Goal: Task Accomplishment & Management: Complete application form

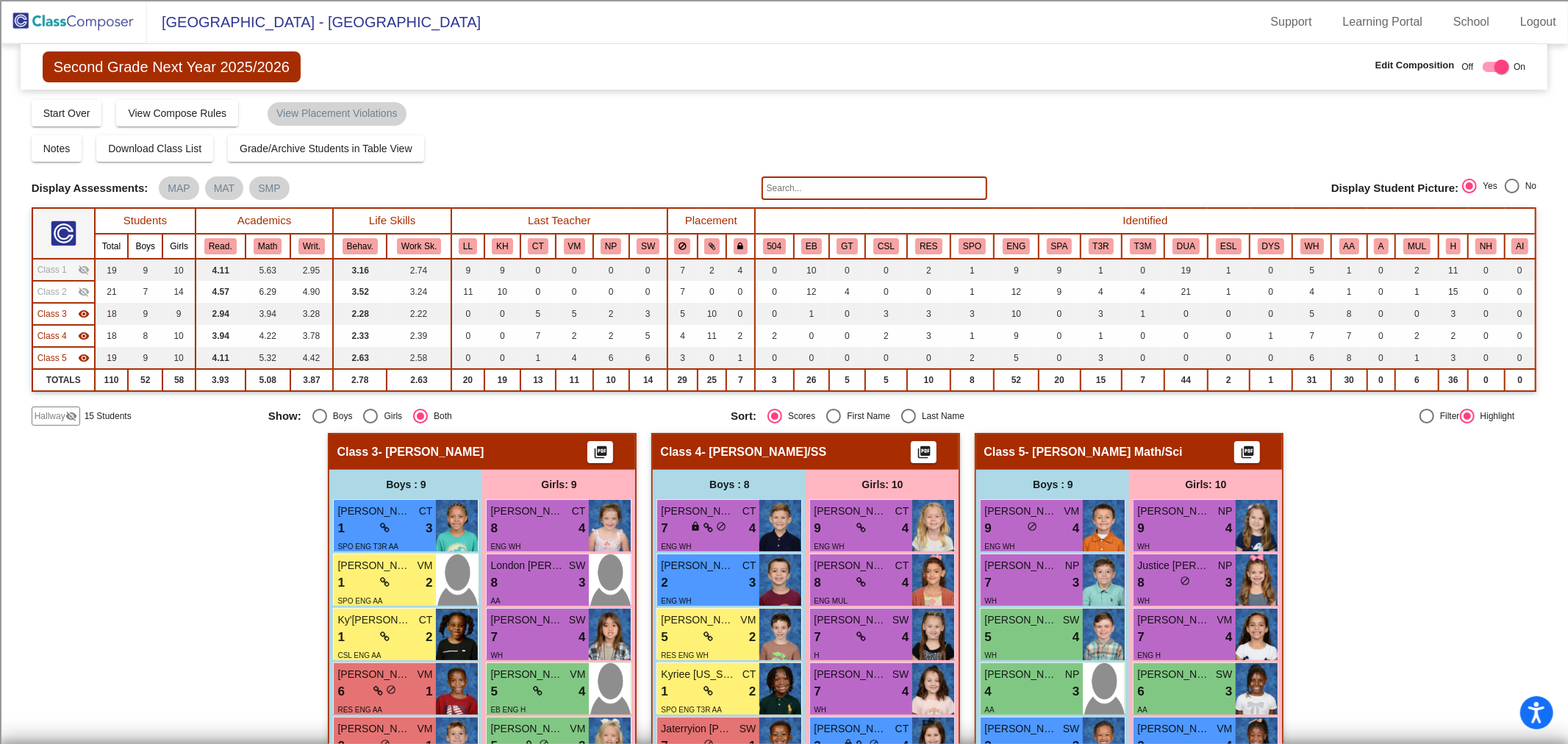
scroll to position [238, 0]
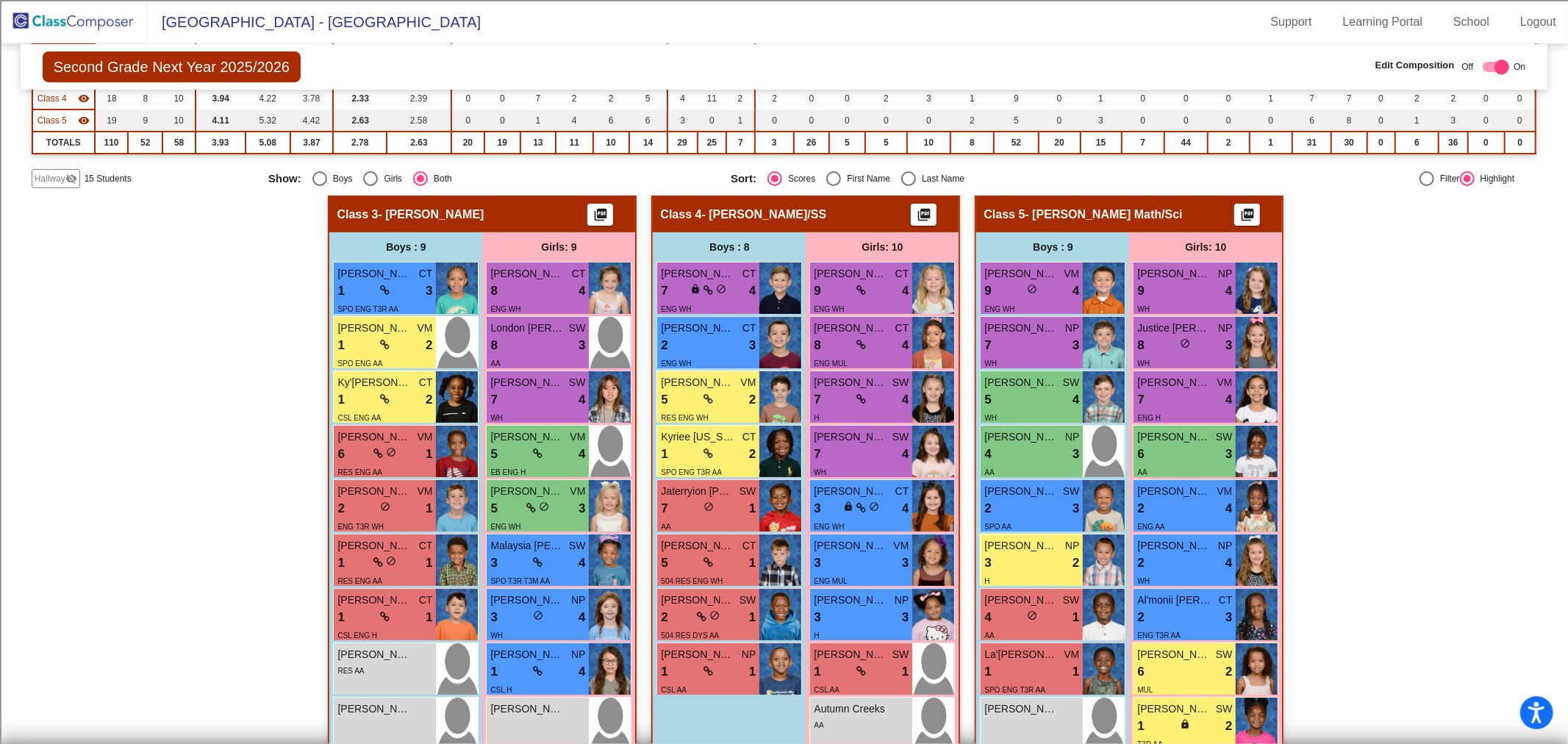
click at [77, 22] on img at bounding box center [74, 22] width 147 height 43
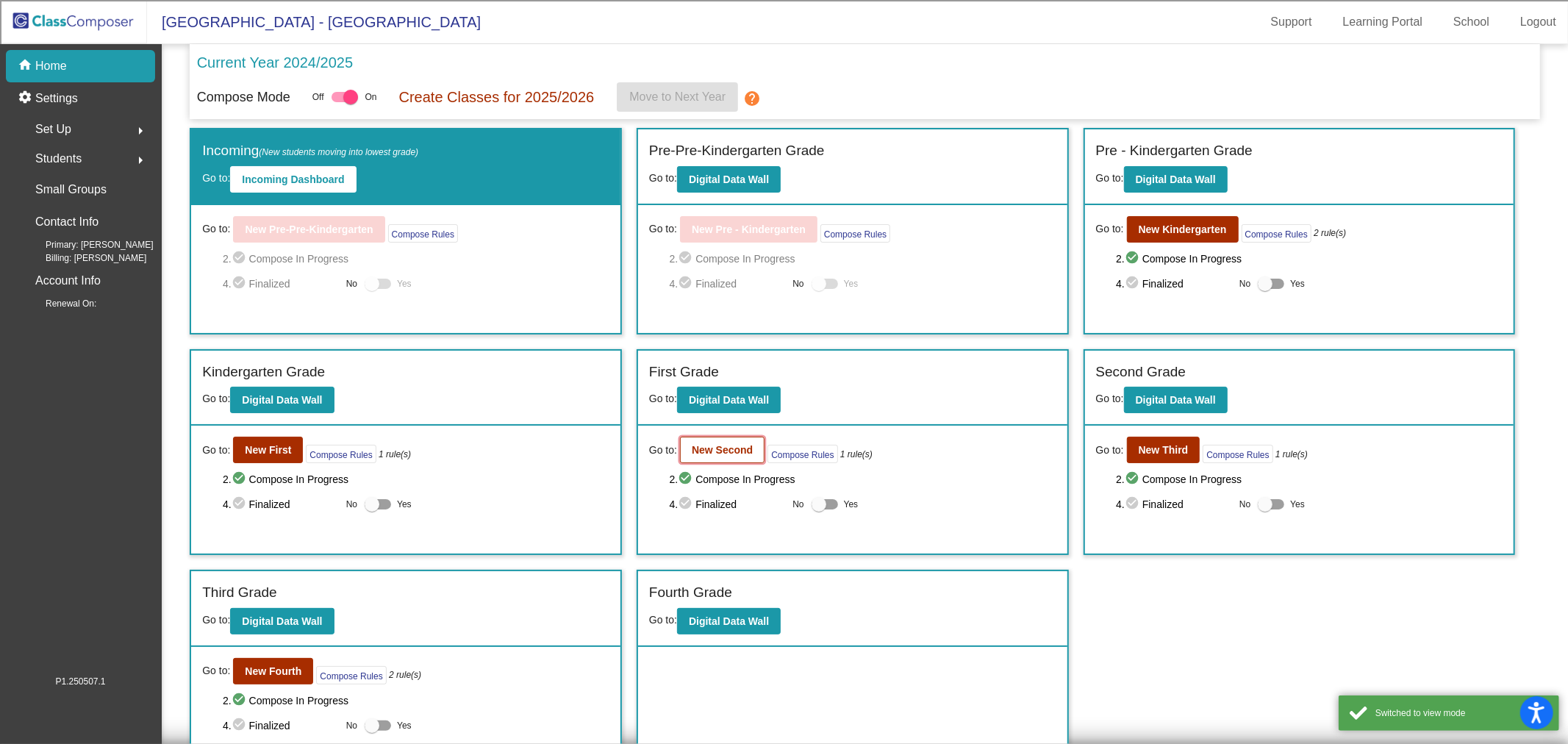
click at [693, 437] on button "New Second" at bounding box center [722, 450] width 85 height 26
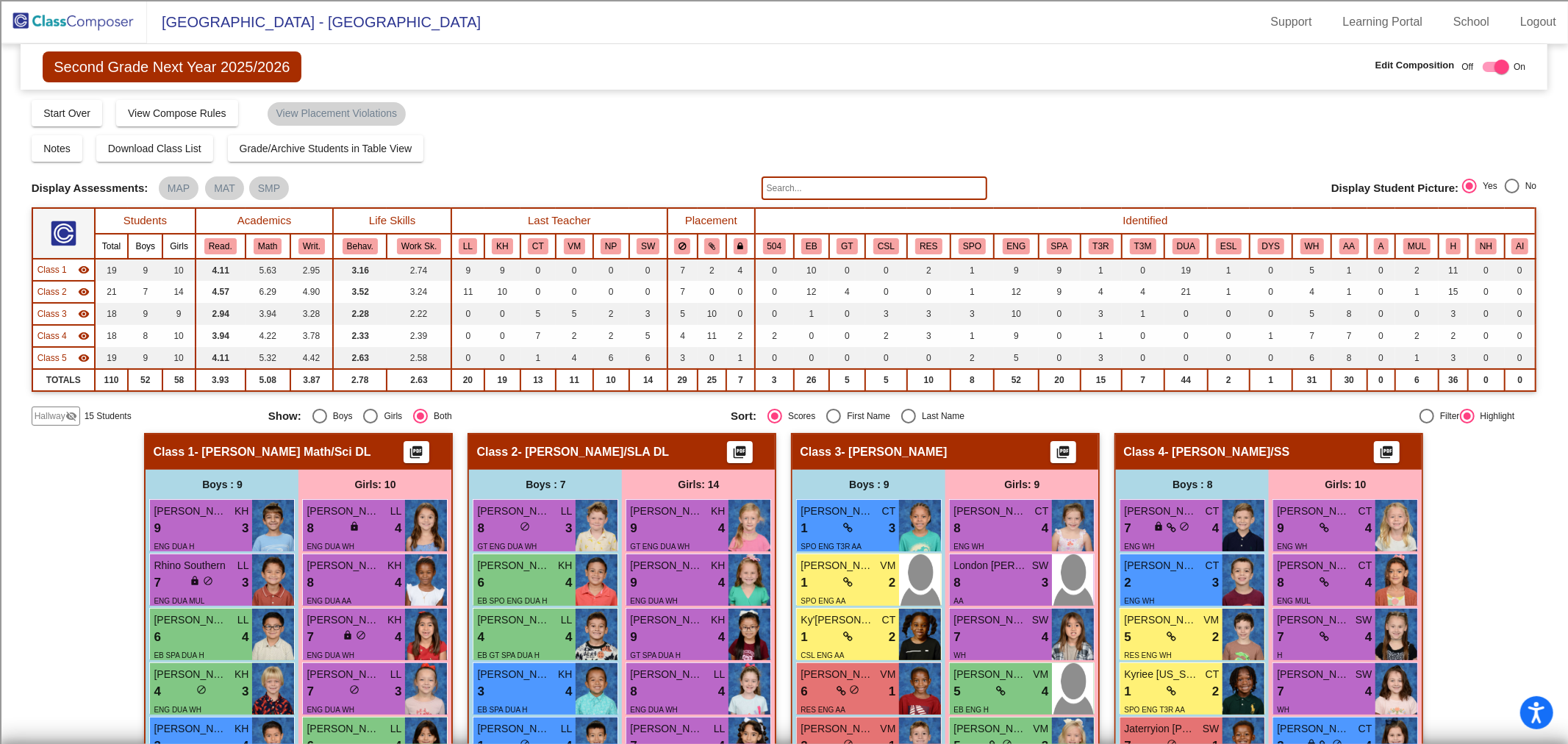
click at [39, 414] on span "Hallway" at bounding box center [50, 416] width 31 height 14
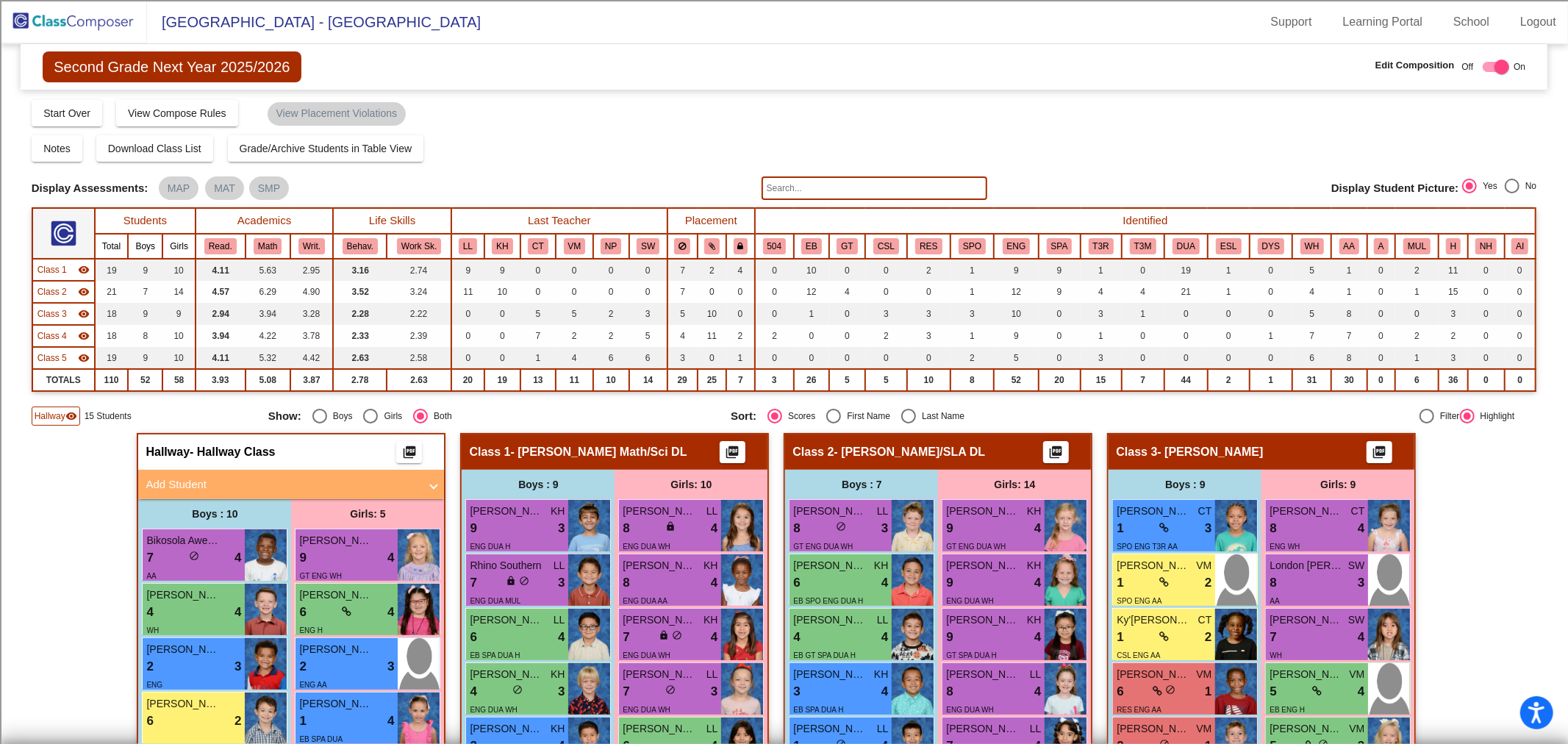
click at [59, 265] on span "Class 1" at bounding box center [52, 270] width 30 height 14
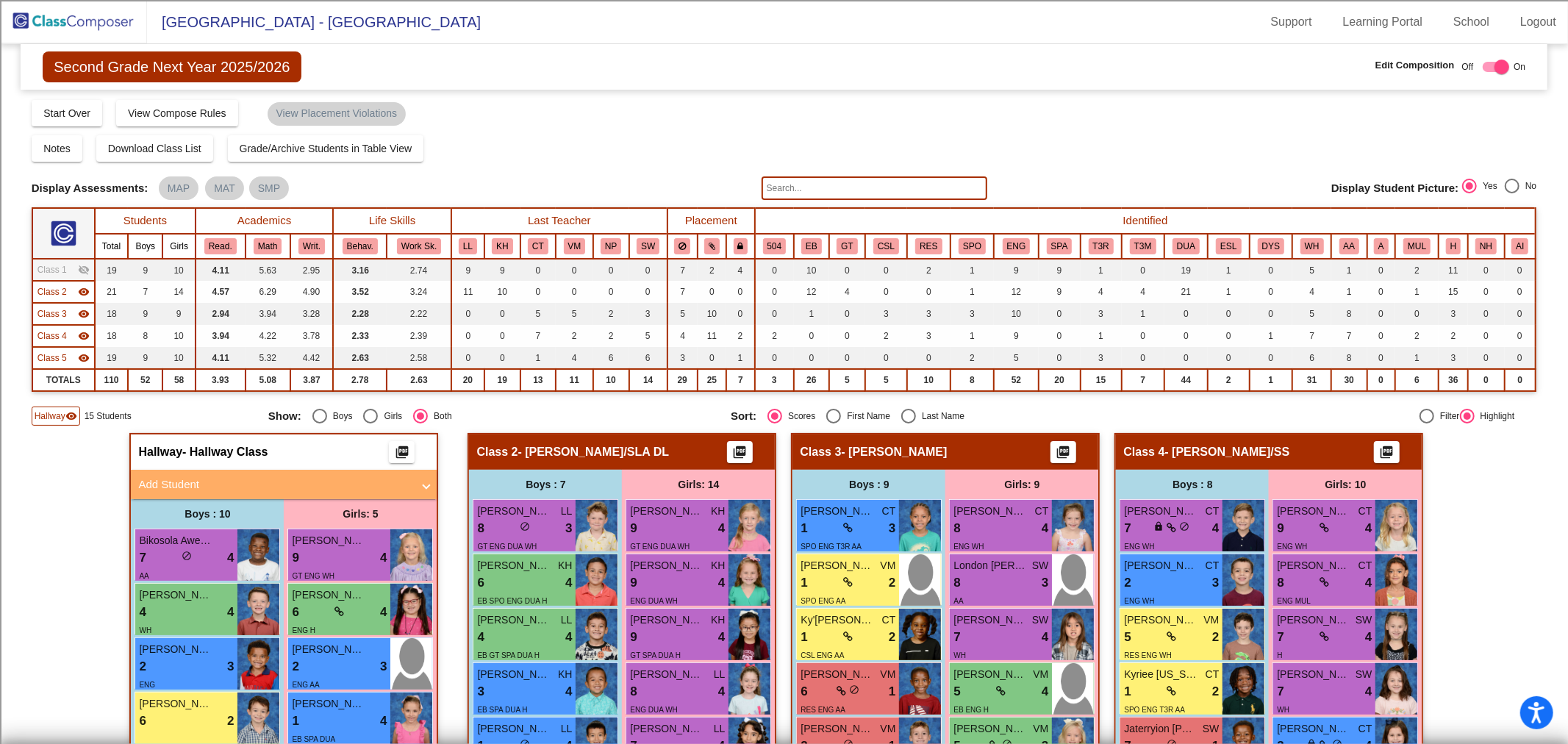
click at [59, 290] on span "Class 2" at bounding box center [52, 292] width 30 height 14
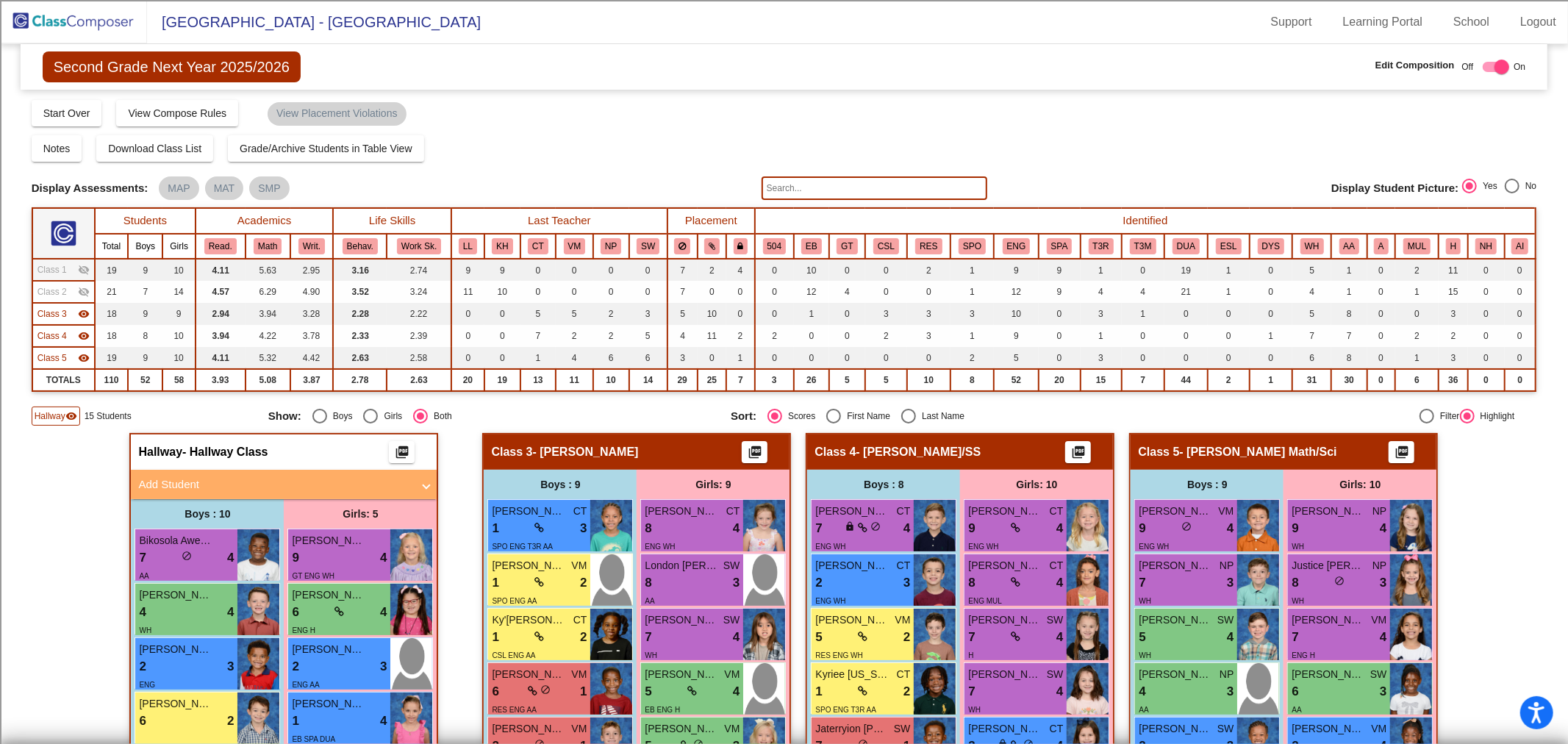
click at [186, 489] on mat-panel-title "Add Student" at bounding box center [275, 485] width 273 height 17
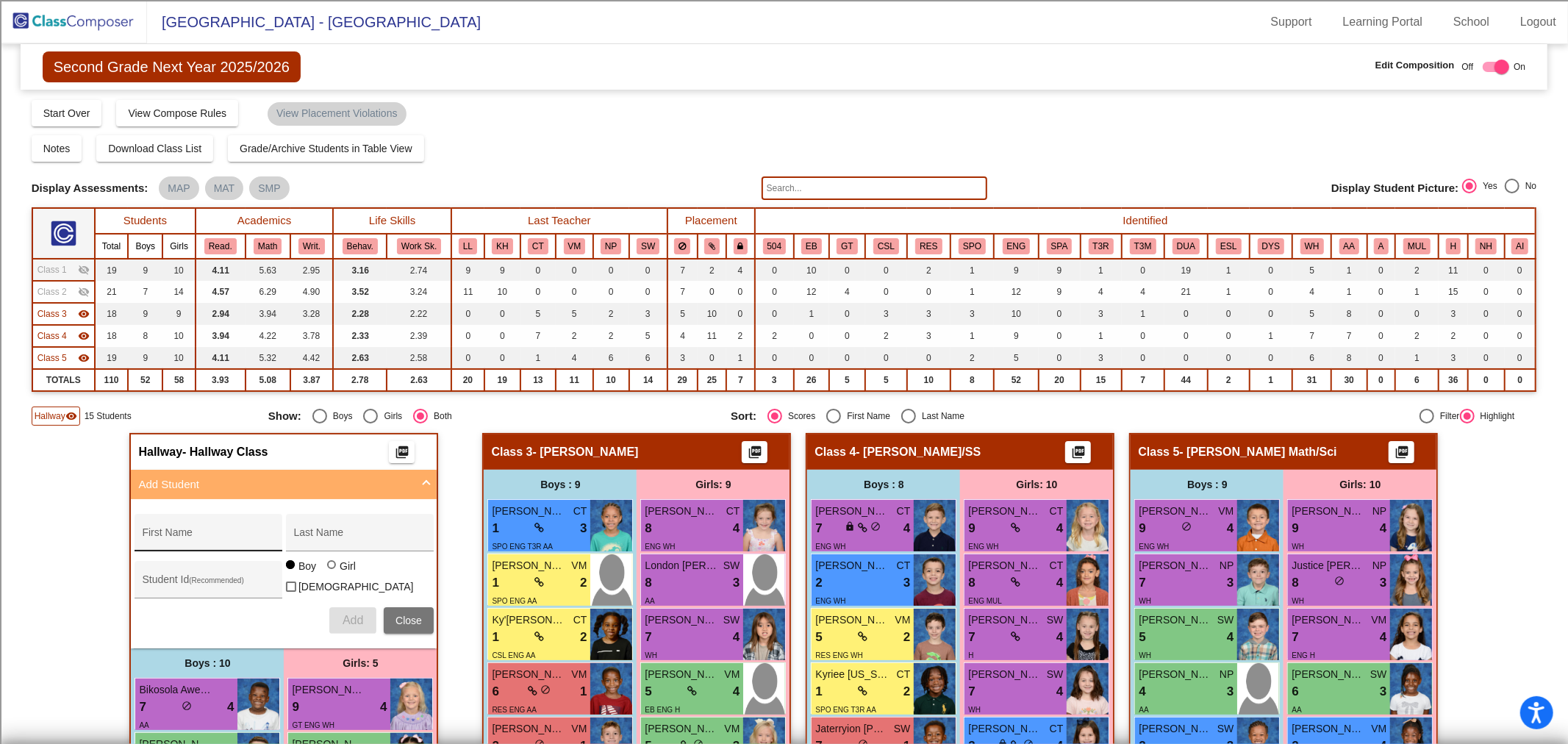
click at [199, 534] on input "First Name" at bounding box center [207, 538] width 132 height 12
type input "k"
type input "Antwone"
type input "Flowers"
type input "100065409"
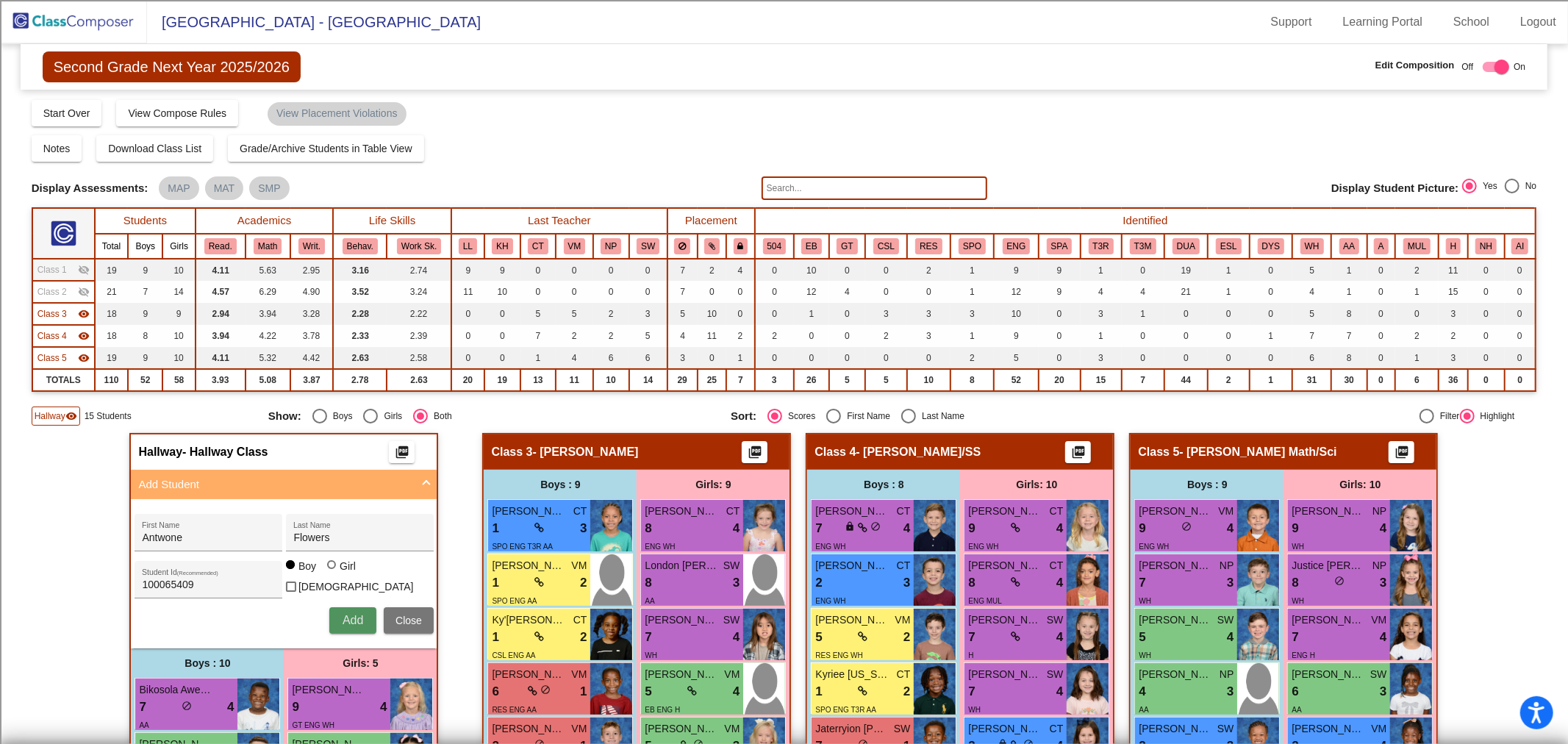
click at [361, 623] on button "Add" at bounding box center [353, 620] width 47 height 26
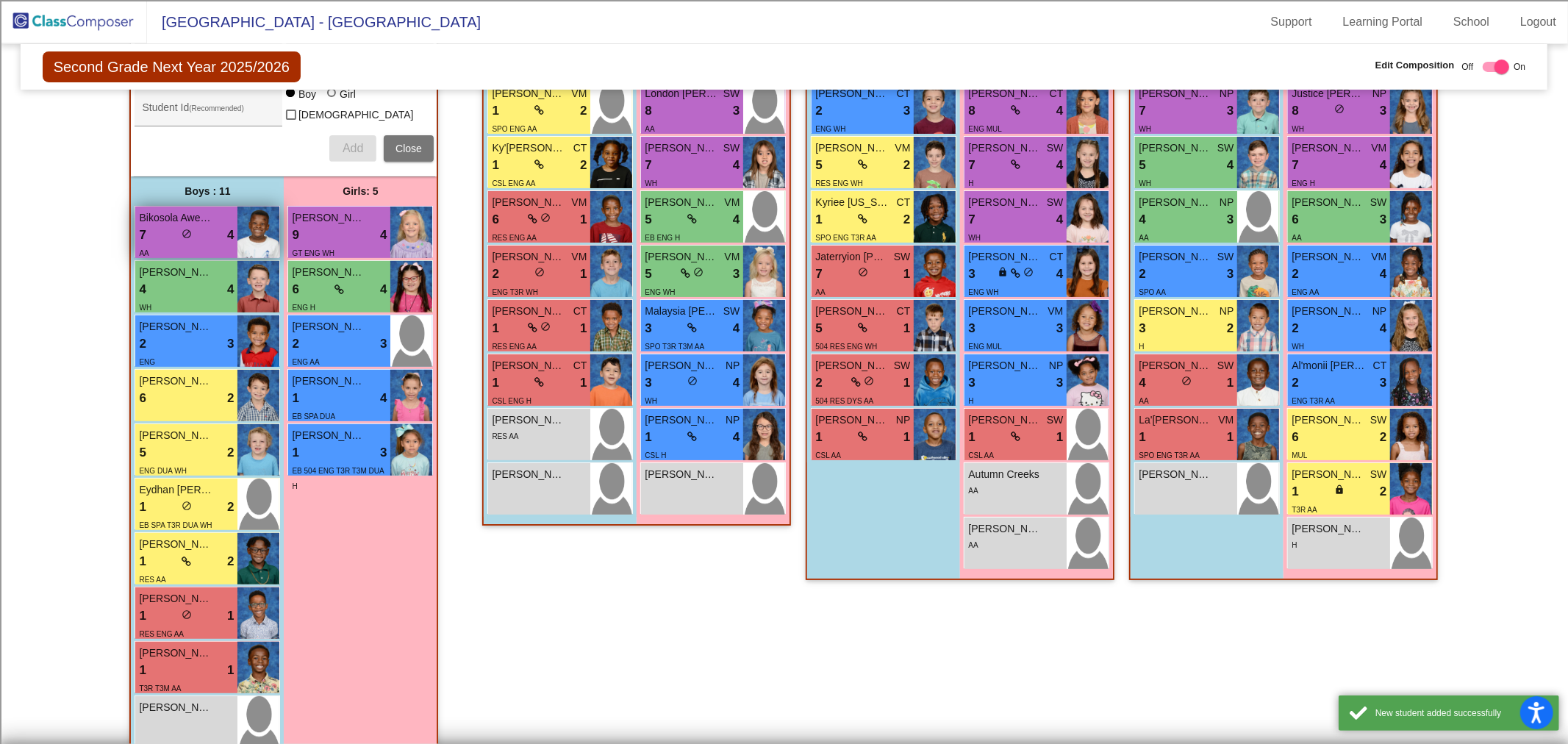
scroll to position [549, 0]
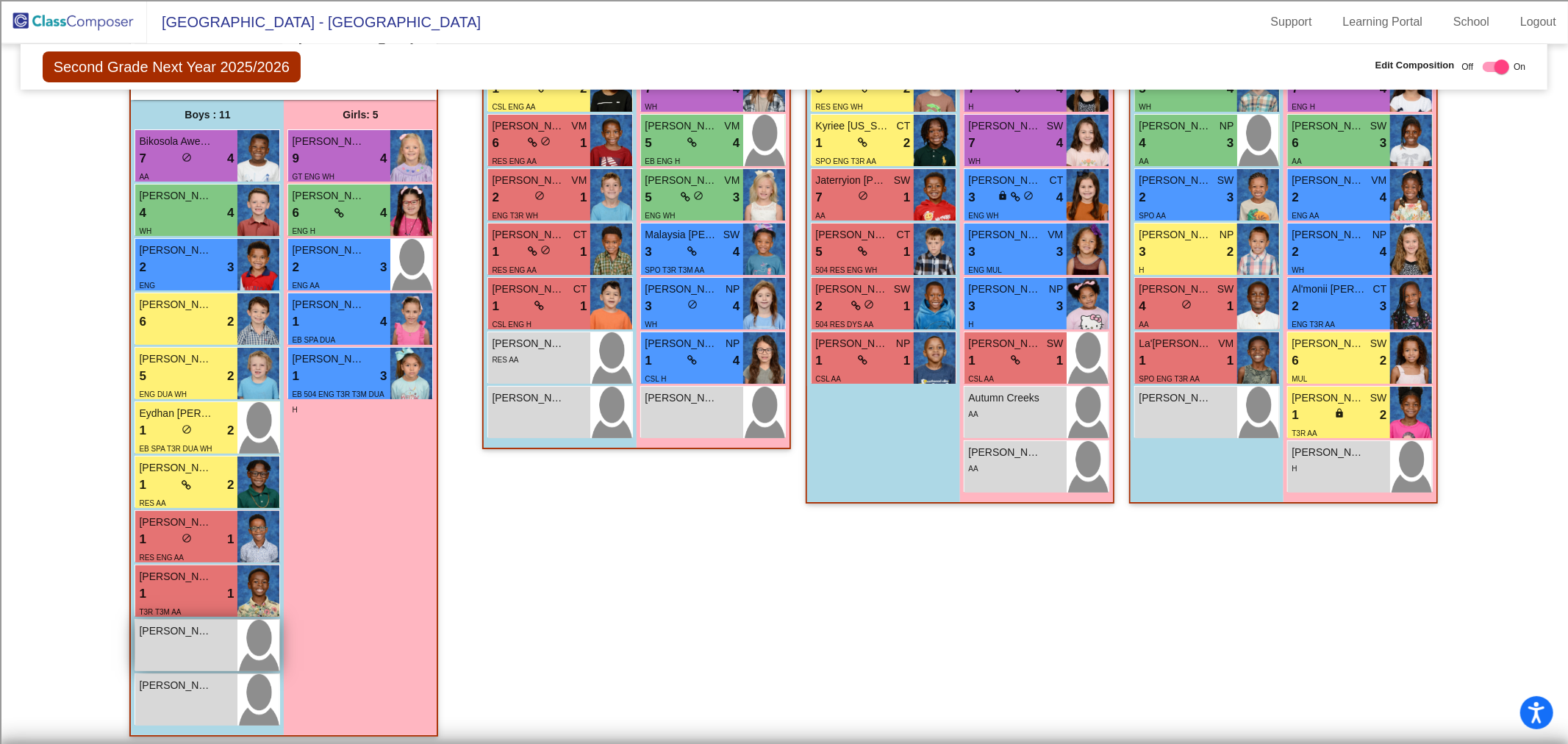
click at [192, 656] on div "[PERSON_NAME] lock do_not_disturb_alt" at bounding box center [186, 646] width 102 height 51
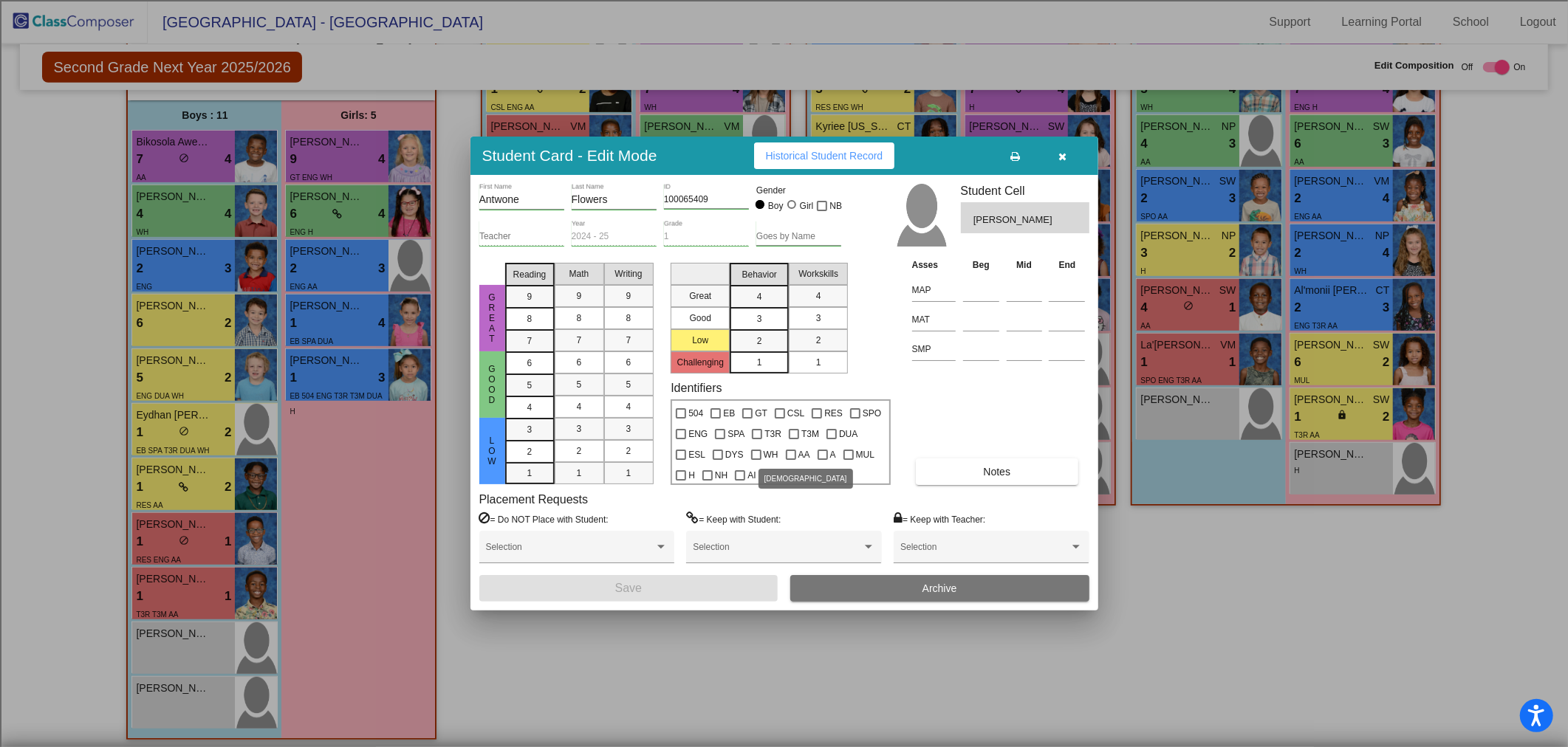
click at [786, 453] on div at bounding box center [790, 455] width 10 height 10
click at [790, 460] on input "AA" at bounding box center [790, 460] width 1 height 1
checkbox input "true"
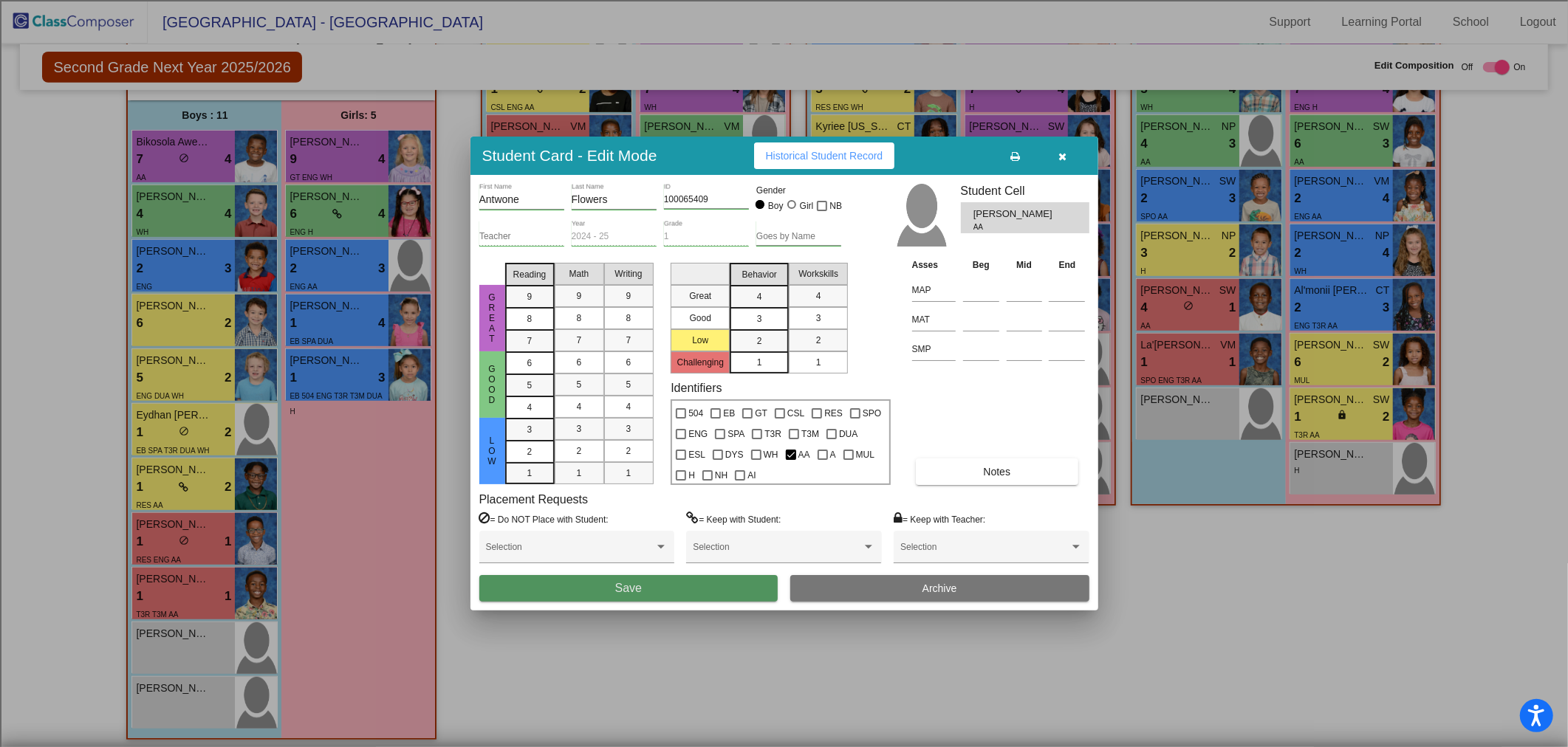
click at [639, 590] on span "Save" at bounding box center [628, 588] width 27 height 13
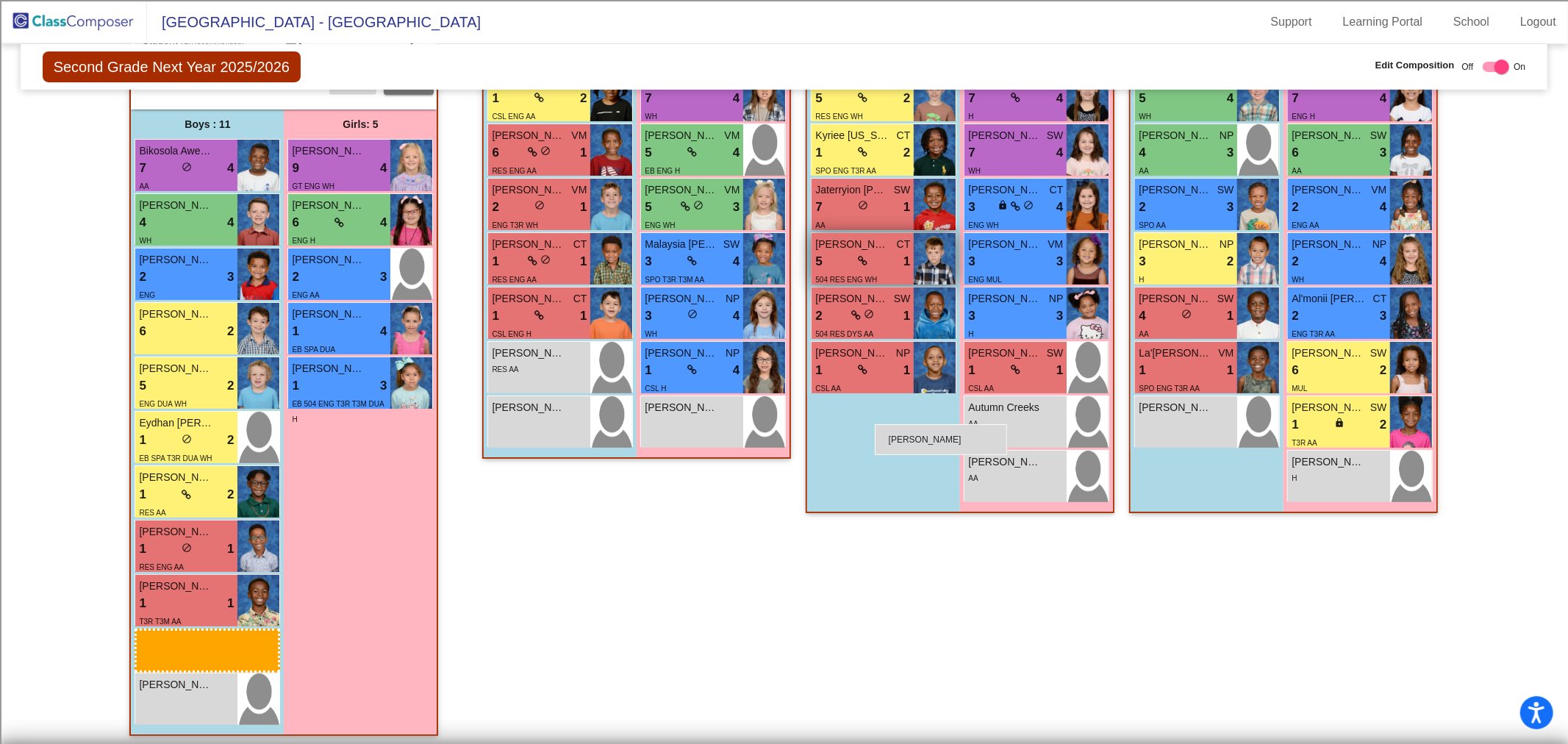
scroll to position [495, 0]
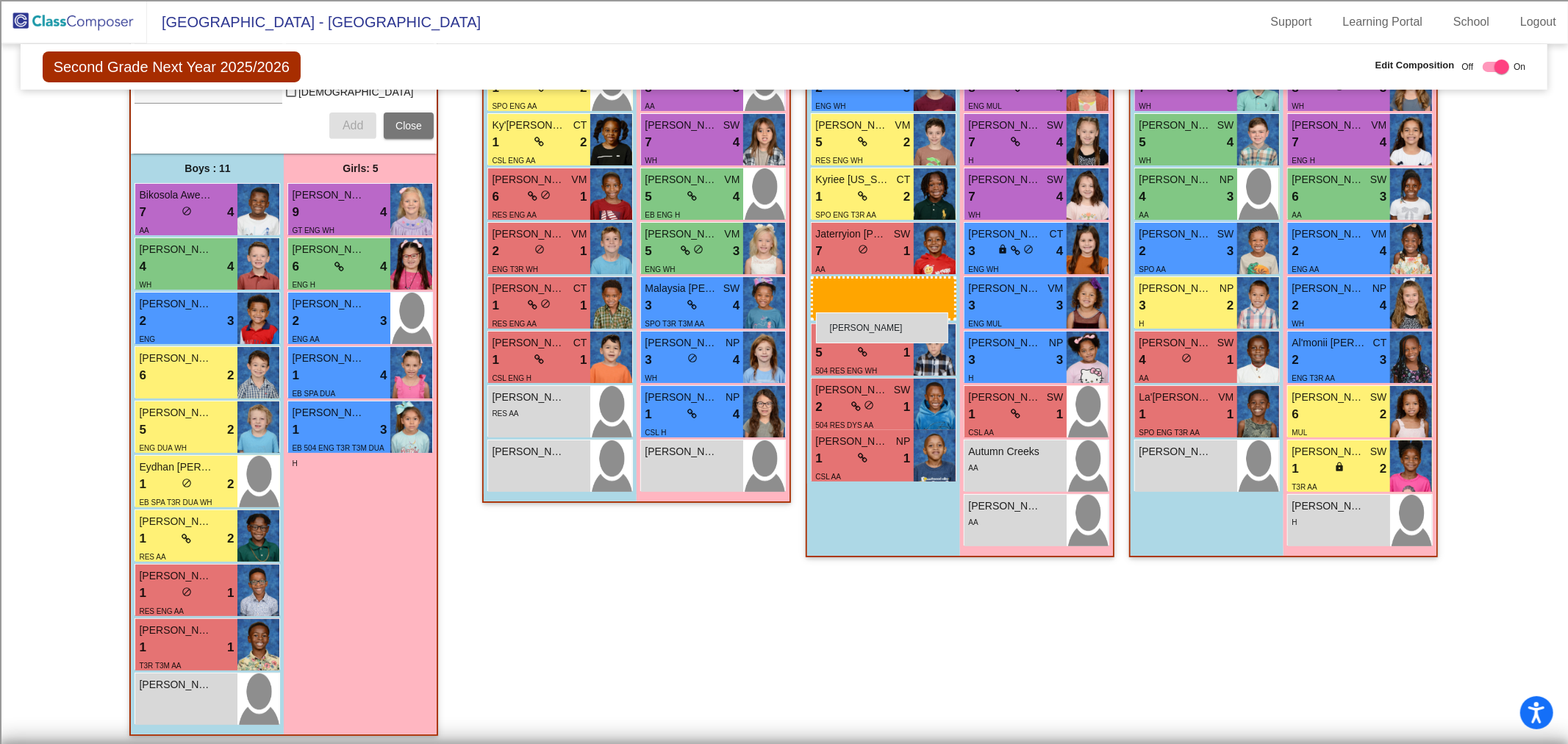
drag, startPoint x: 222, startPoint y: 646, endPoint x: 816, endPoint y: 313, distance: 681.0
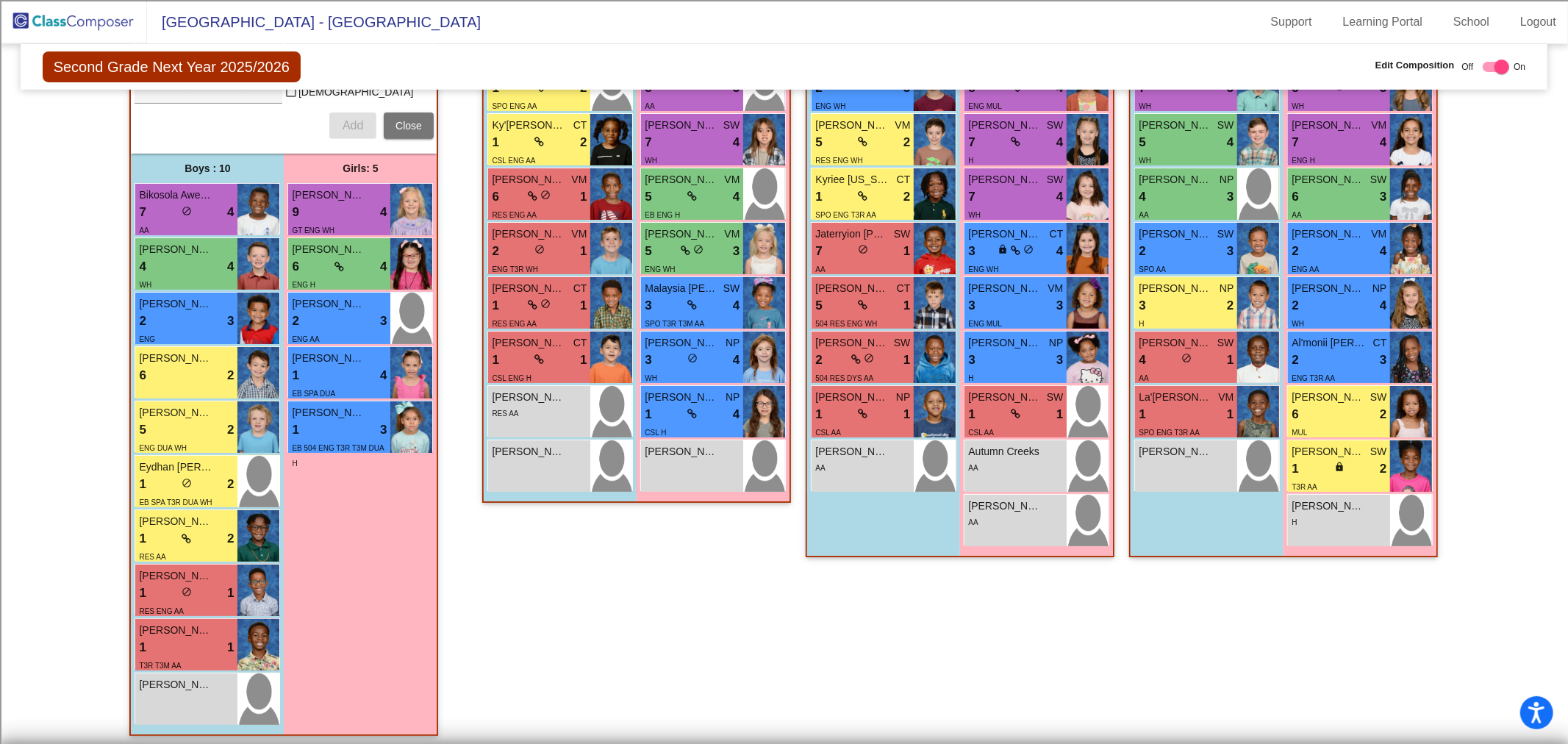
drag, startPoint x: 78, startPoint y: 19, endPoint x: 84, endPoint y: 32, distance: 14.3
click at [78, 19] on img at bounding box center [74, 22] width 147 height 43
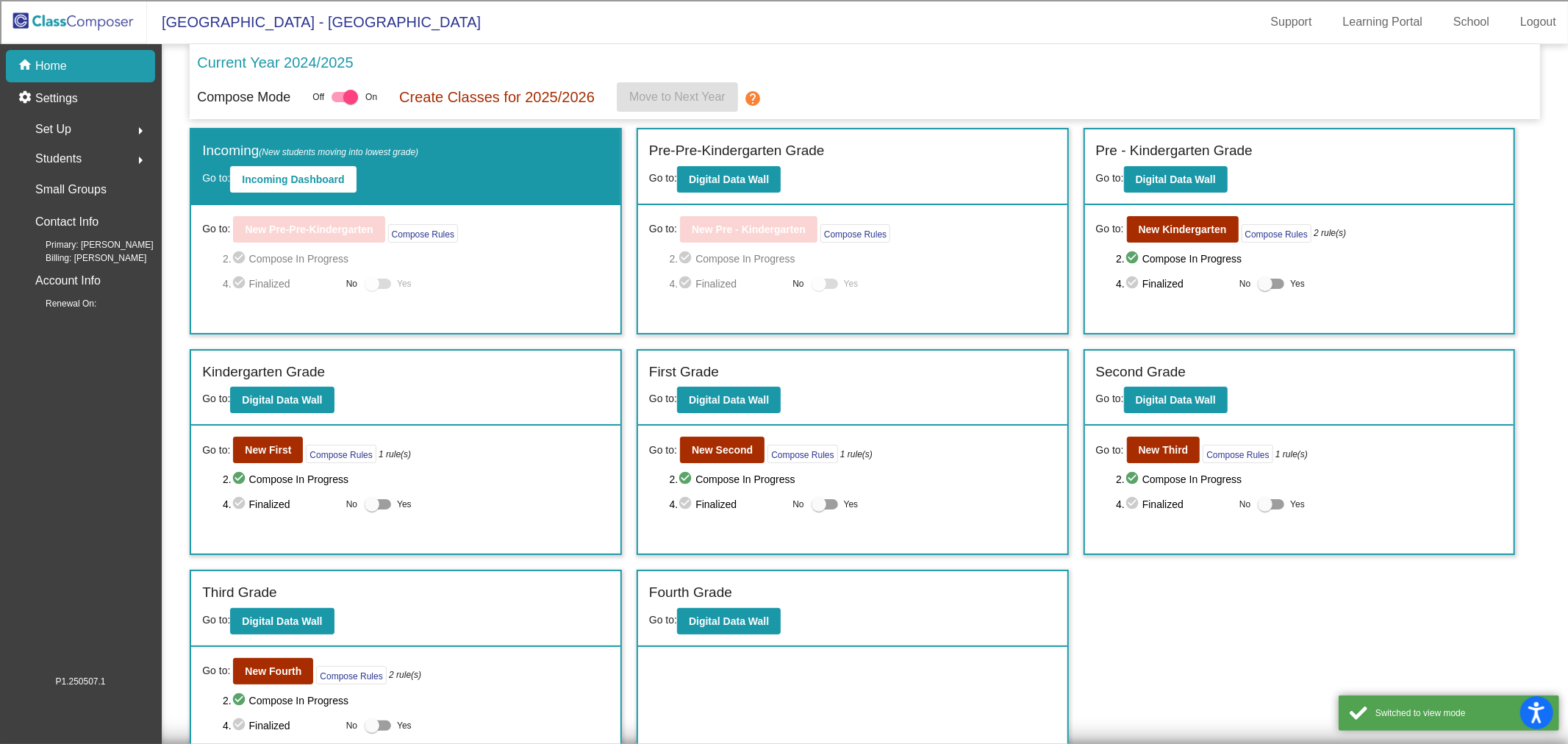
click at [274, 462] on div "Go to: New First Compose Rules 1 rule(s) 2. check_circle Compose In Progress 4.…" at bounding box center [405, 490] width 429 height 128
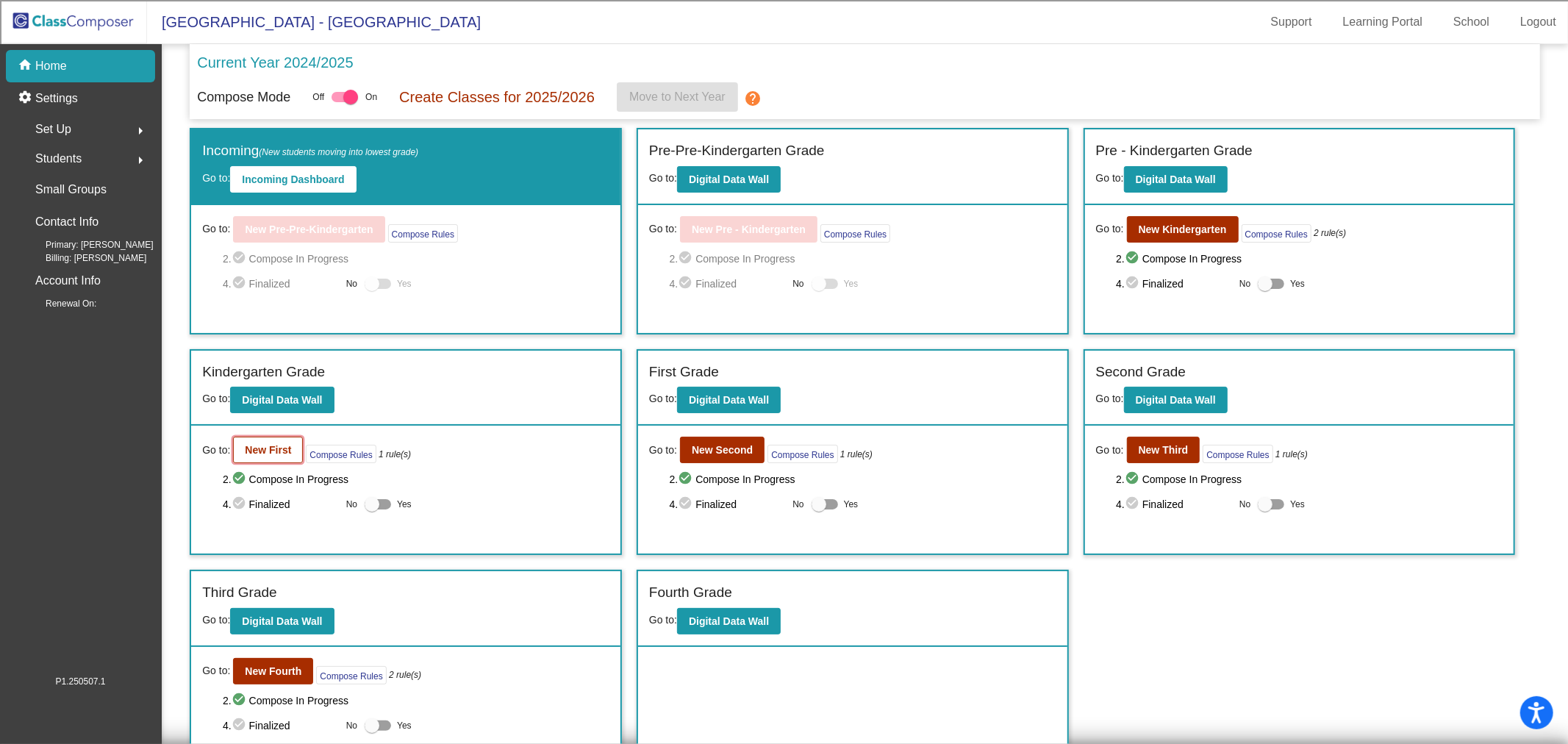
click at [281, 450] on b "New First" at bounding box center [268, 450] width 46 height 12
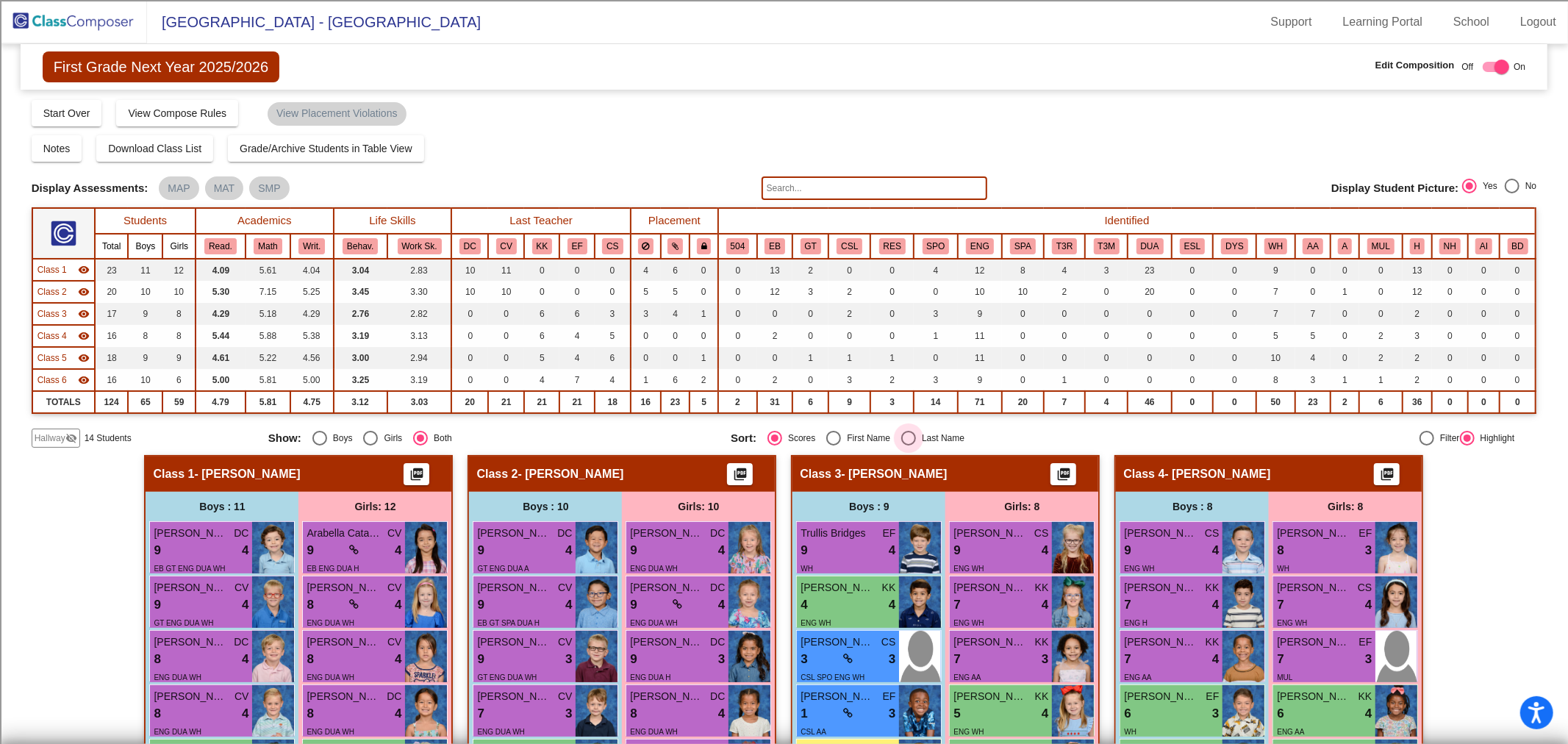
click at [901, 440] on div "Select an option" at bounding box center [908, 438] width 14 height 14
click at [908, 446] on input "Last Name" at bounding box center [908, 446] width 1 height 1
radio input "true"
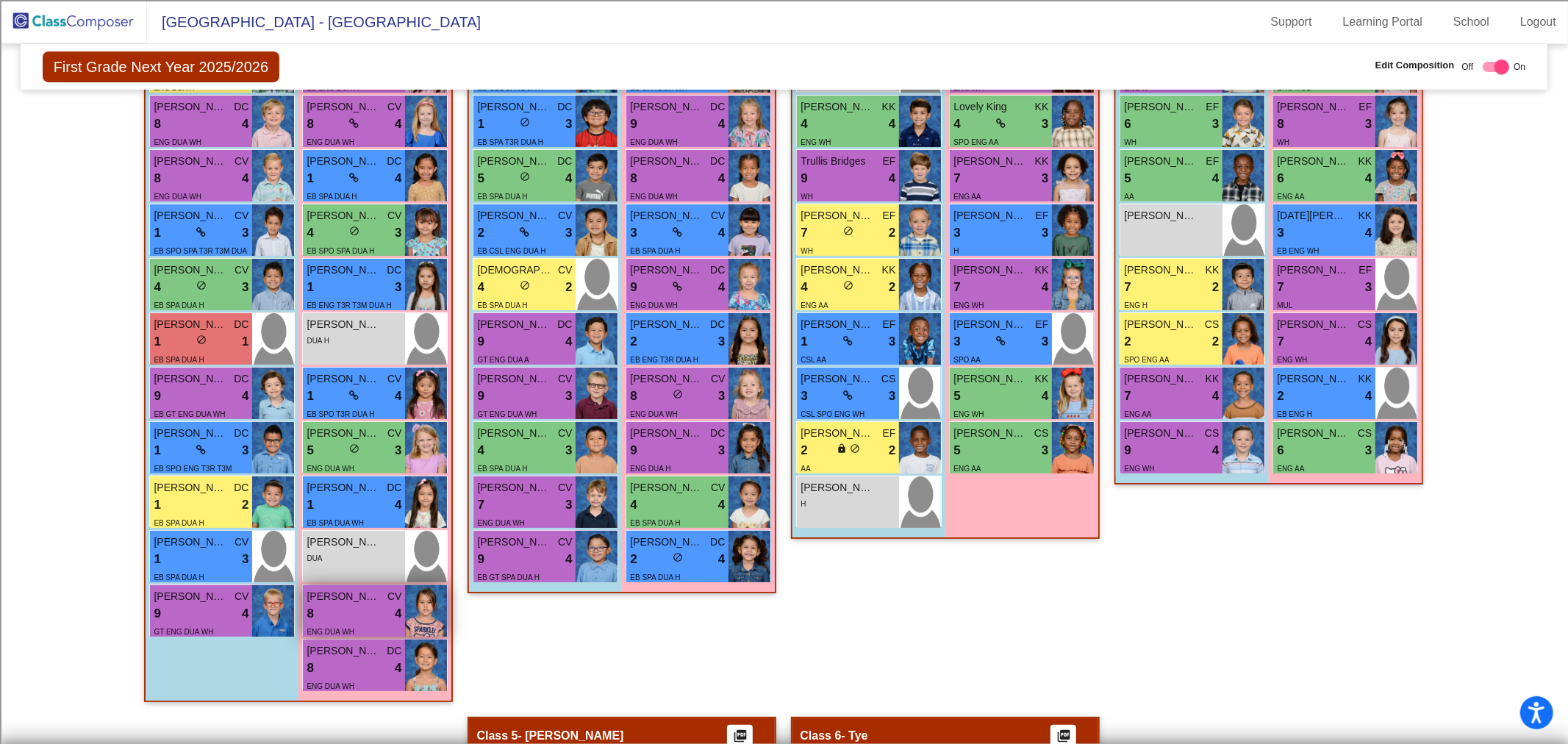
scroll to position [490, 0]
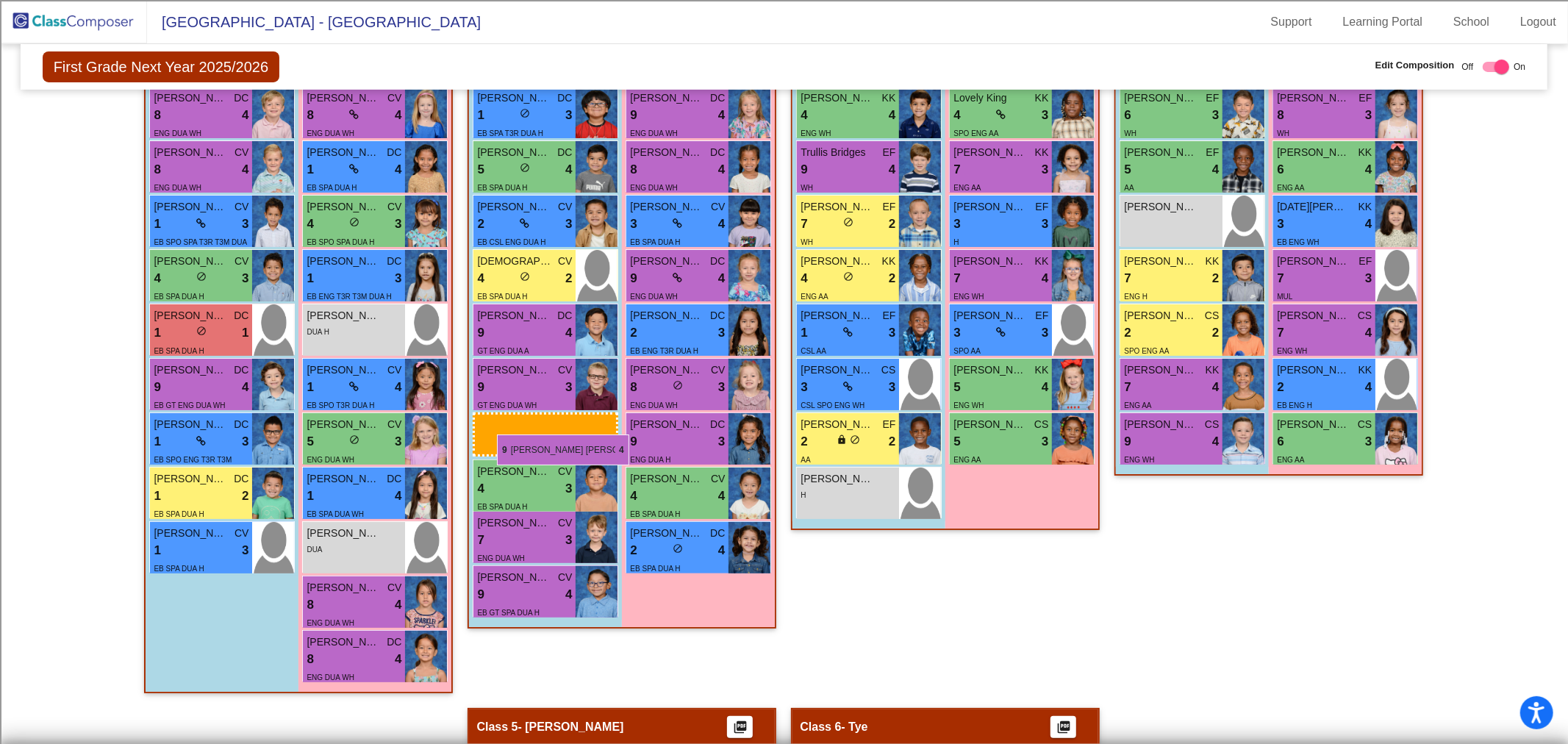
drag, startPoint x: 237, startPoint y: 601, endPoint x: 497, endPoint y: 434, distance: 309.0
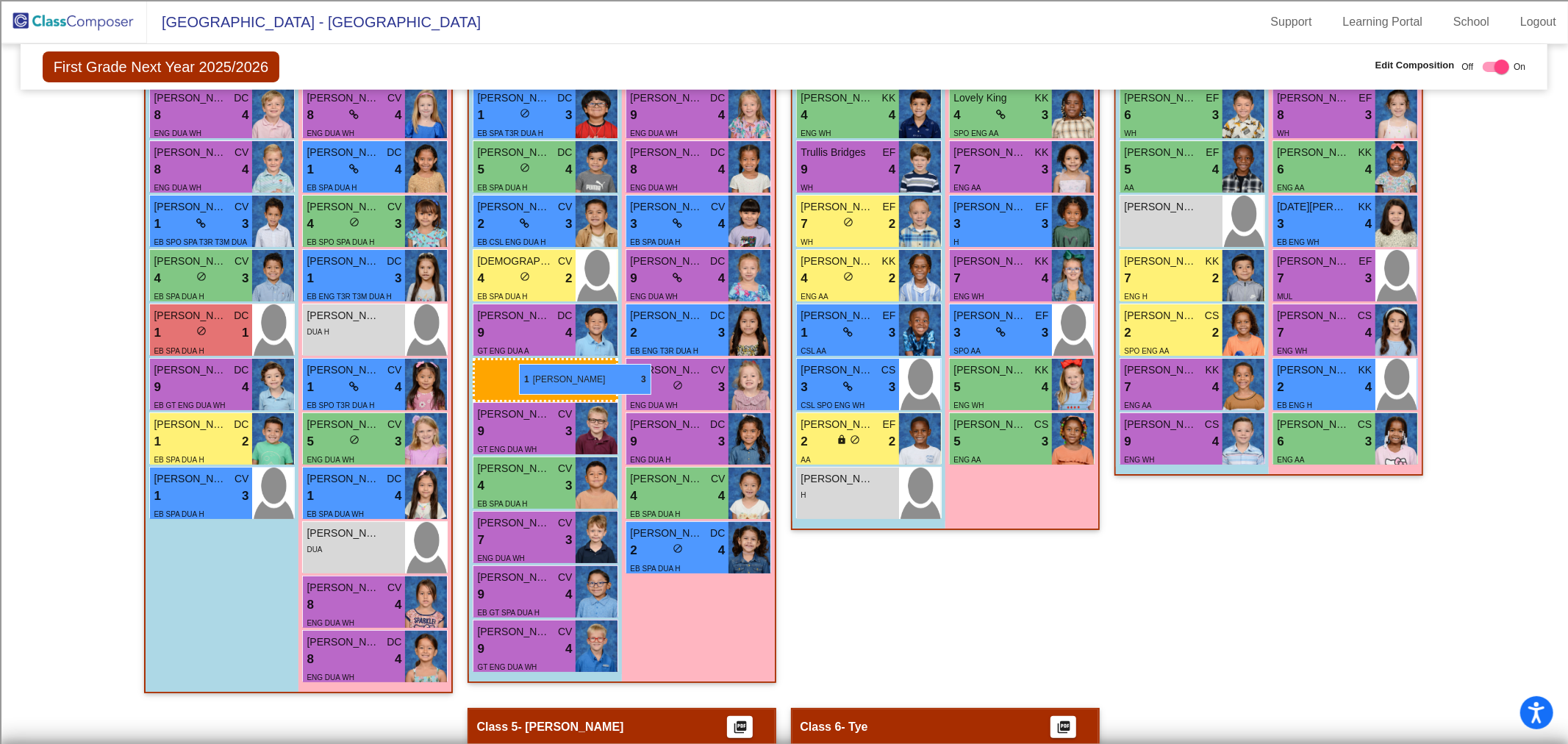
drag, startPoint x: 204, startPoint y: 437, endPoint x: 519, endPoint y: 364, distance: 323.3
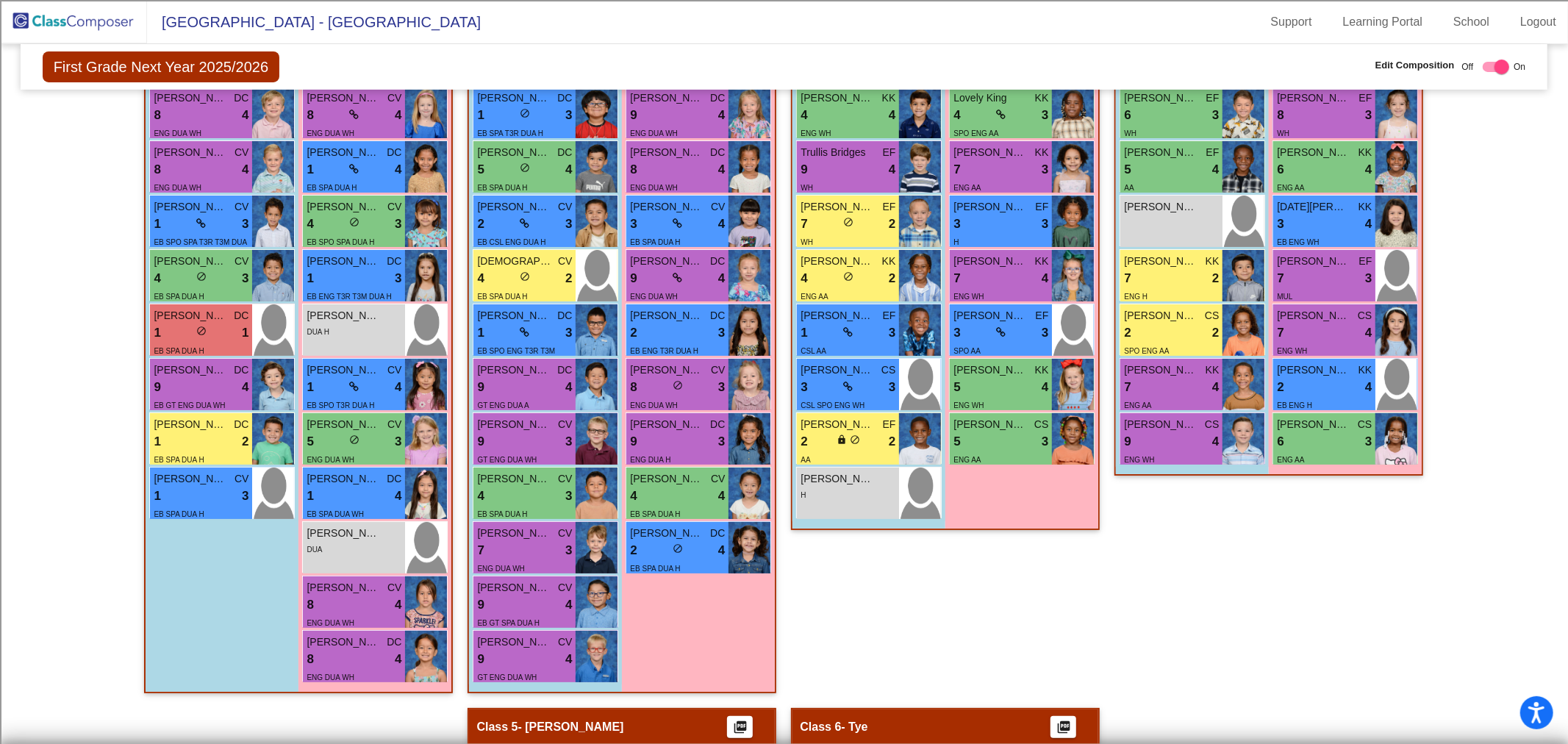
click at [82, 25] on img at bounding box center [74, 22] width 147 height 43
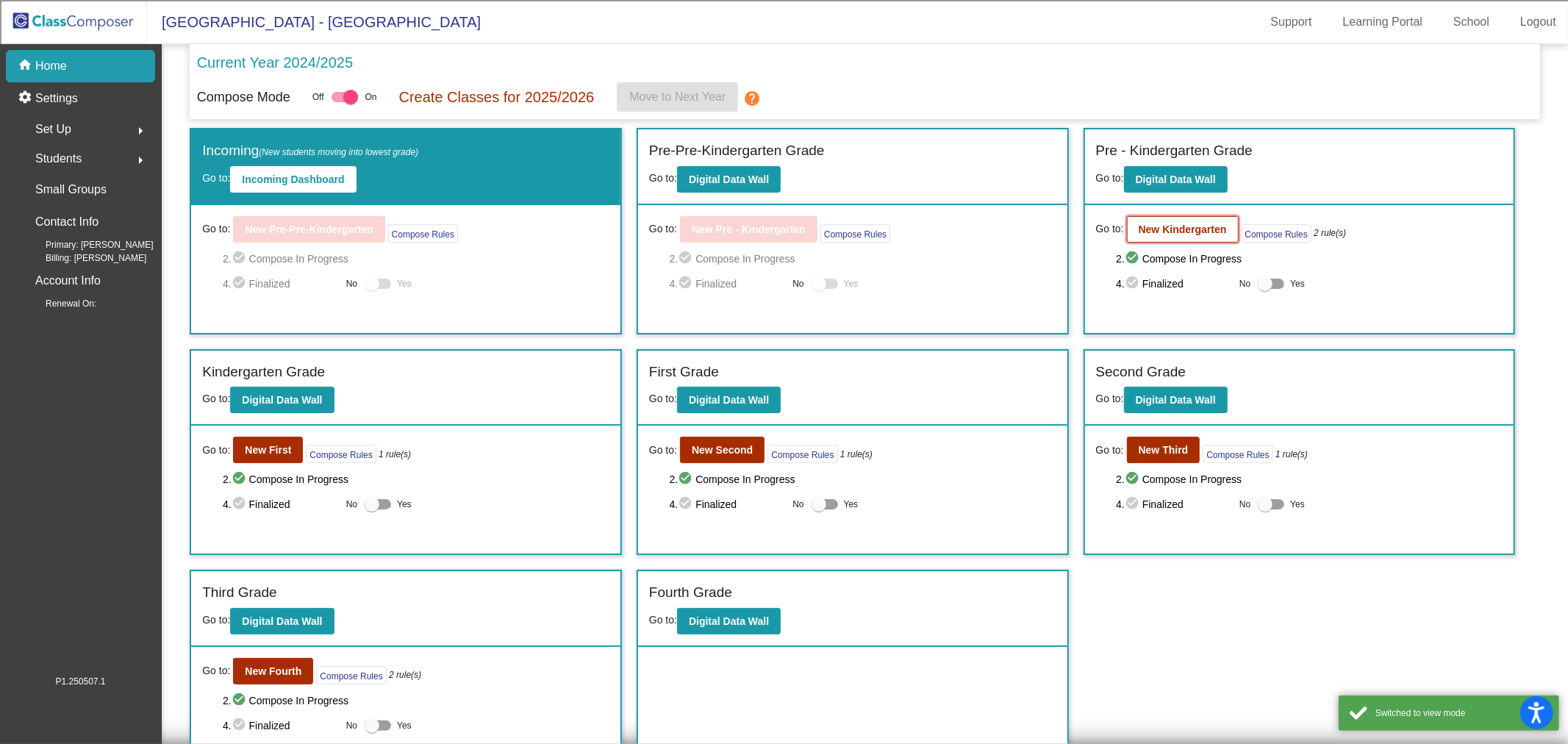
click at [1192, 228] on b "New Kindergarten" at bounding box center [1183, 229] width 88 height 12
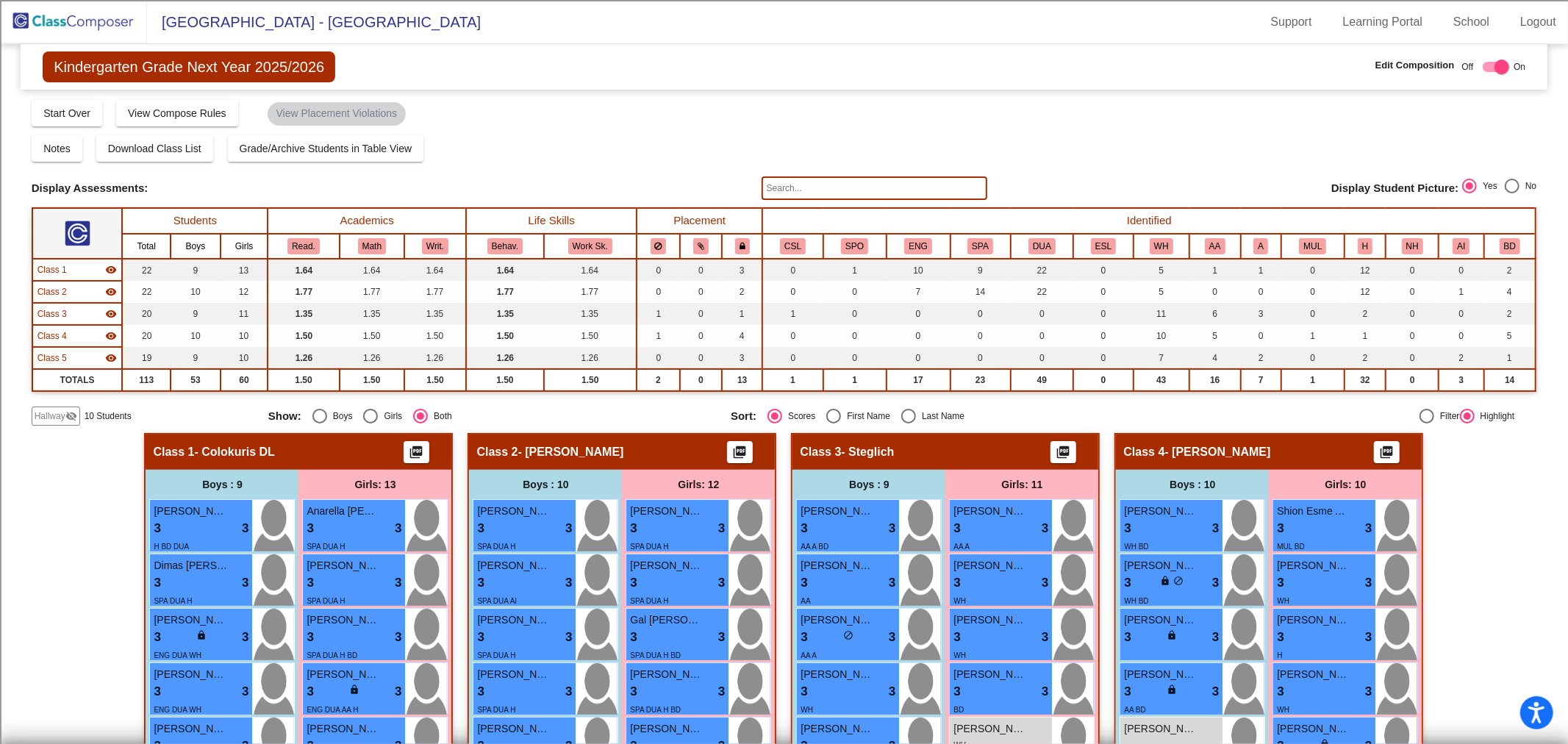
click at [903, 415] on div "Select an option" at bounding box center [908, 416] width 14 height 14
click at [908, 424] on input "Last Name" at bounding box center [908, 424] width 1 height 1
radio input "true"
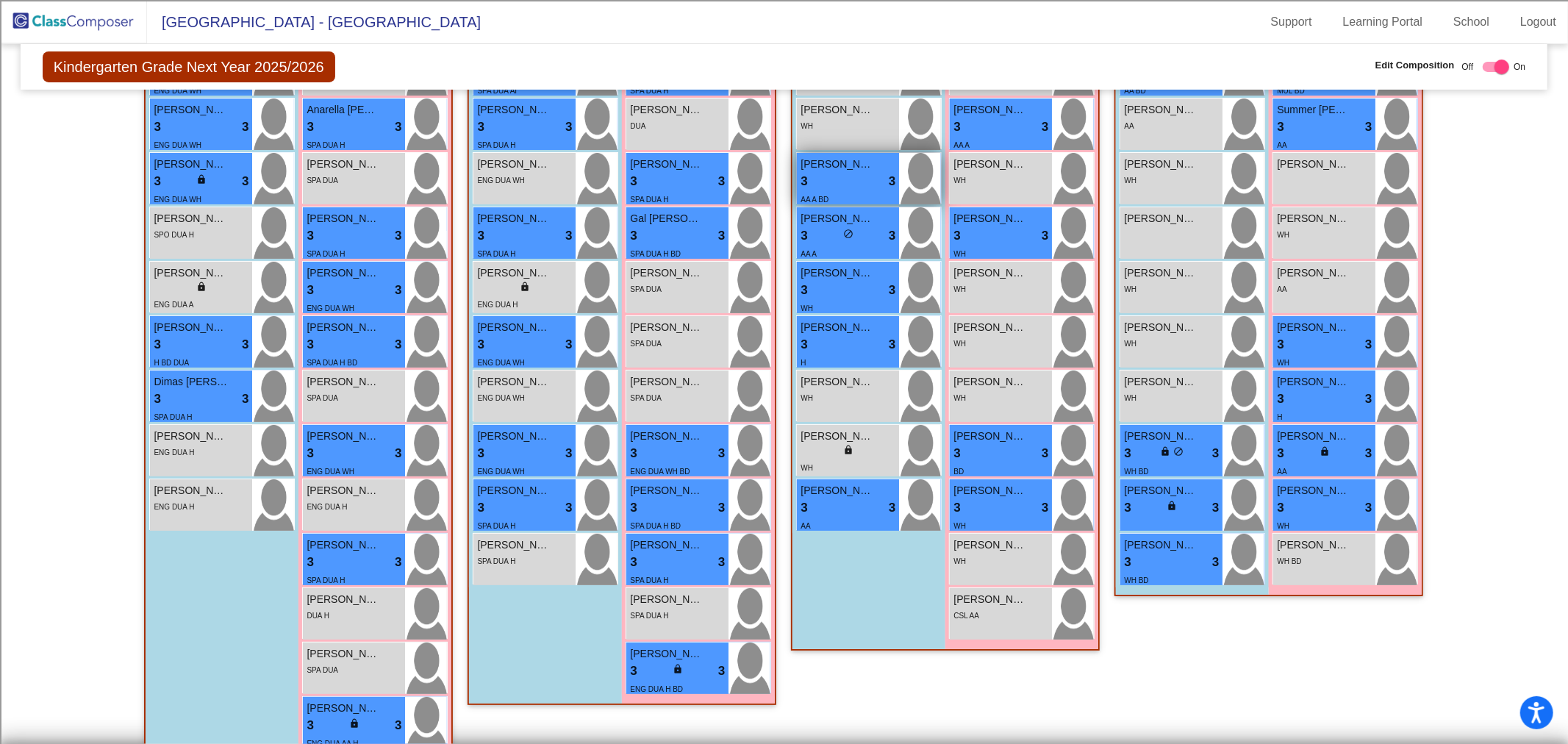
scroll to position [490, 0]
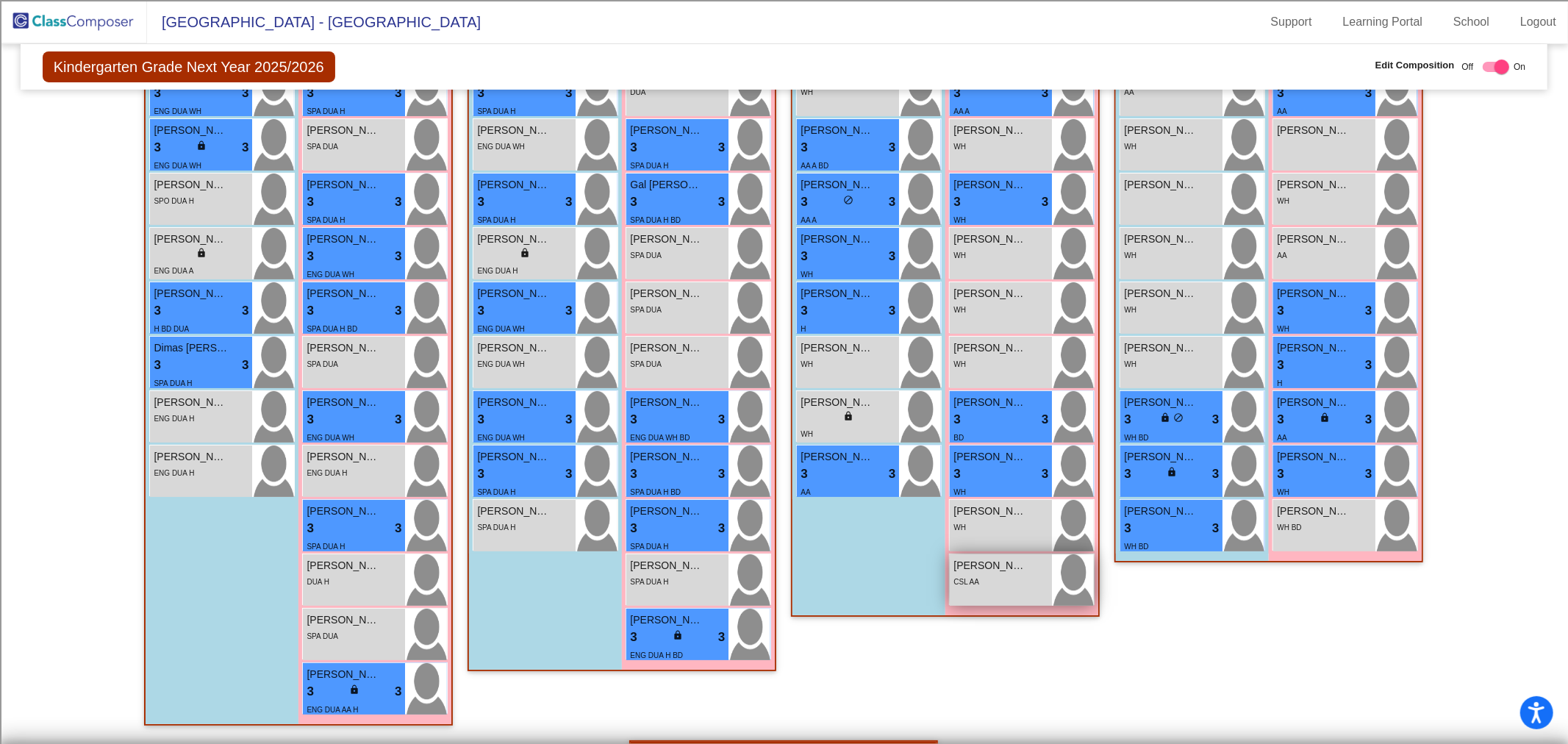
click at [966, 582] on span "CSL AA" at bounding box center [966, 582] width 26 height 8
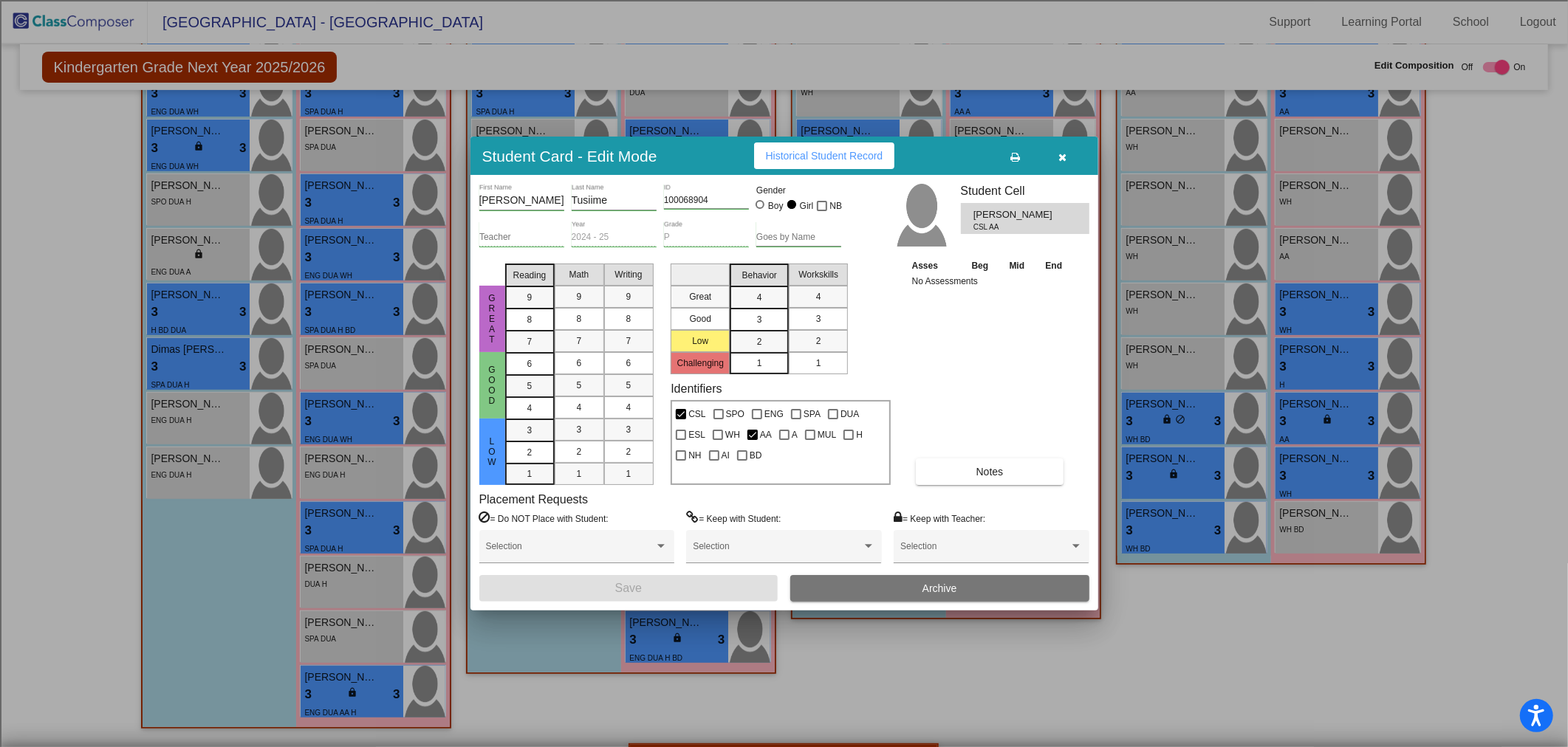
click at [1051, 153] on button "button" at bounding box center [1063, 155] width 47 height 27
